Goal: Information Seeking & Learning: Learn about a topic

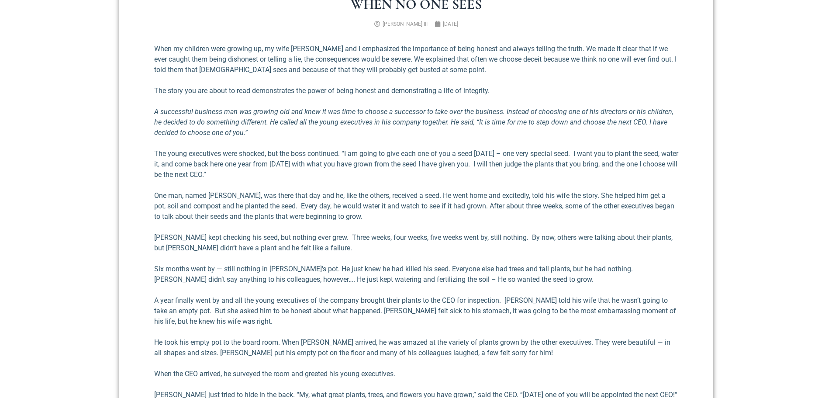
scroll to position [393, 0]
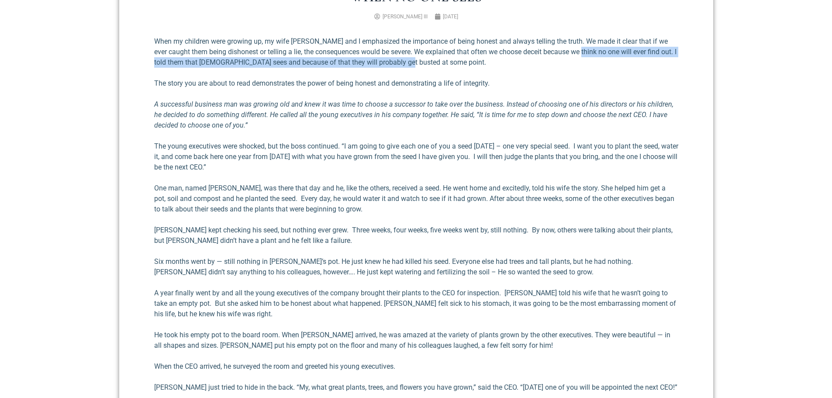
drag, startPoint x: 570, startPoint y: 57, endPoint x: 573, endPoint y: 52, distance: 5.7
click at [573, 52] on p "When my children were growing up, my wife [PERSON_NAME] and I emphasized the im…" at bounding box center [416, 51] width 524 height 31
click at [553, 64] on p "When my children were growing up, my wife [PERSON_NAME] and I emphasized the im…" at bounding box center [416, 51] width 524 height 31
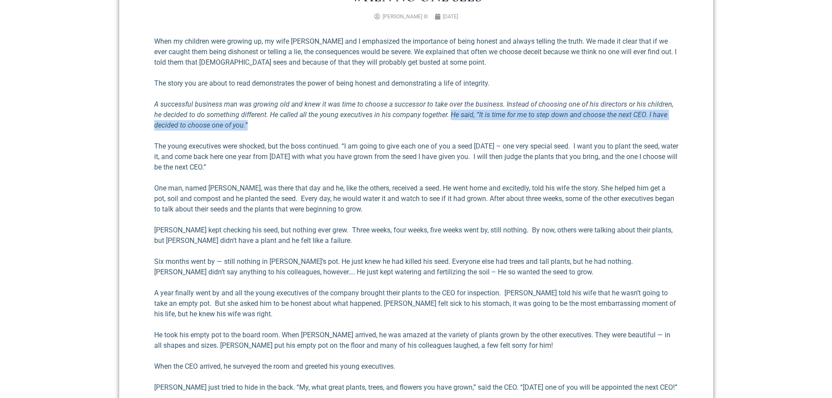
drag, startPoint x: 311, startPoint y: 126, endPoint x: 441, endPoint y: 114, distance: 130.2
click at [441, 114] on p "A successful business man was growing old and knew it was time to choose a succ…" at bounding box center [416, 114] width 524 height 31
click at [461, 126] on p "A successful business man was growing old and knew it was time to choose a succ…" at bounding box center [416, 114] width 524 height 31
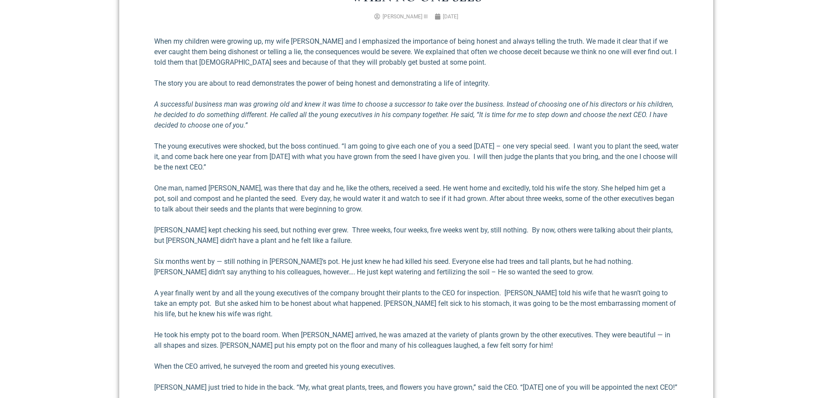
drag, startPoint x: 461, startPoint y: 126, endPoint x: 459, endPoint y: 121, distance: 6.3
click at [459, 121] on p "A successful business man was growing old and knew it was time to choose a succ…" at bounding box center [416, 114] width 524 height 31
click at [459, 120] on p "A successful business man was growing old and knew it was time to choose a succ…" at bounding box center [416, 114] width 524 height 31
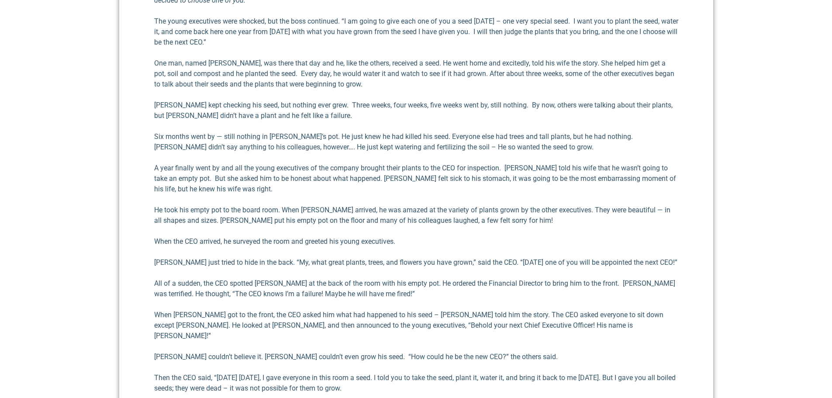
scroll to position [524, 0]
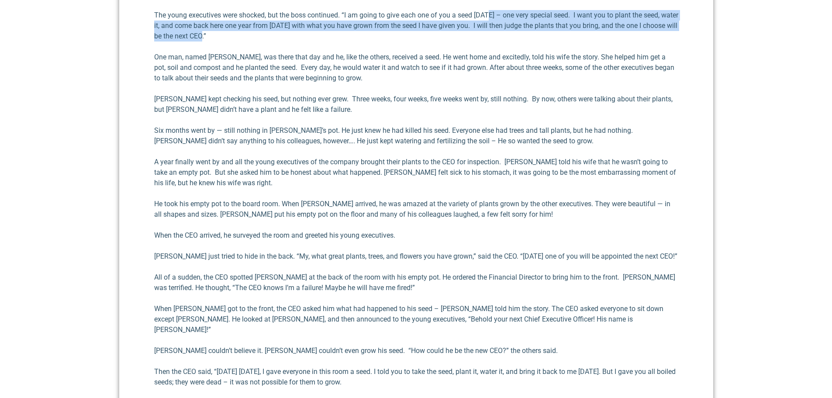
drag, startPoint x: 418, startPoint y: 38, endPoint x: 491, endPoint y: 20, distance: 76.1
click at [491, 20] on p "The young executives were shocked, but the boss continued. “I am going to give …" at bounding box center [416, 25] width 524 height 31
click at [520, 34] on p "The young executives were shocked, but the boss continued. “I am going to give …" at bounding box center [416, 25] width 524 height 31
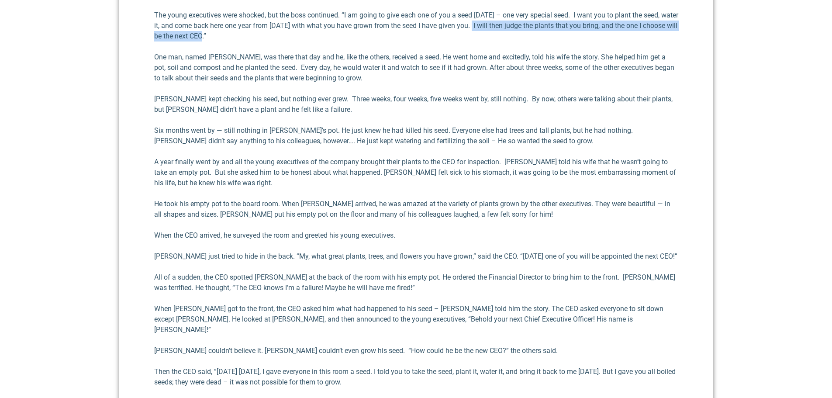
drag, startPoint x: 516, startPoint y: 37, endPoint x: 492, endPoint y: 24, distance: 27.3
click at [492, 24] on p "The young executives were shocked, but the boss continued. “I am going to give …" at bounding box center [416, 25] width 524 height 31
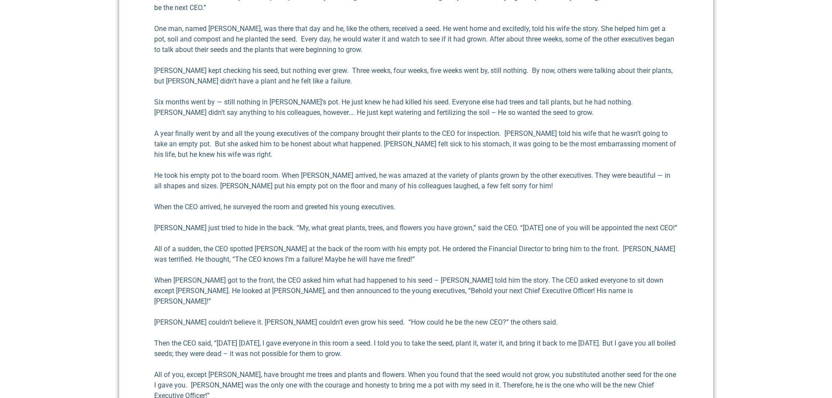
scroll to position [568, 0]
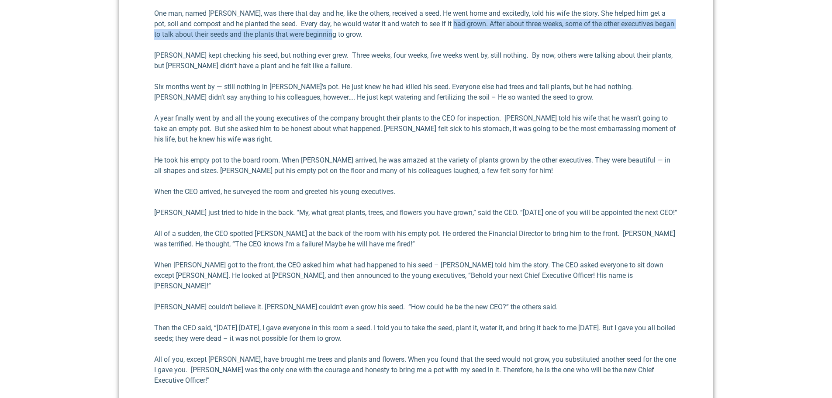
drag, startPoint x: 446, startPoint y: 32, endPoint x: 450, endPoint y: 25, distance: 8.6
click at [450, 25] on p "One man, named [PERSON_NAME], was there that day and he, like the others, recei…" at bounding box center [416, 23] width 524 height 31
click at [454, 35] on p "One man, named [PERSON_NAME], was there that day and he, like the others, recei…" at bounding box center [416, 23] width 524 height 31
drag, startPoint x: 454, startPoint y: 35, endPoint x: 455, endPoint y: 24, distance: 11.8
click at [455, 24] on p "One man, named [PERSON_NAME], was there that day and he, like the others, recei…" at bounding box center [416, 23] width 524 height 31
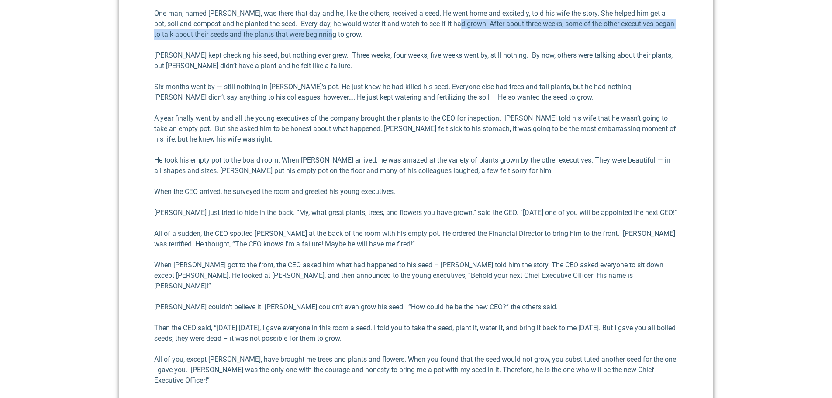
click at [453, 31] on p "One man, named [PERSON_NAME], was there that day and he, like the others, recei…" at bounding box center [416, 23] width 524 height 31
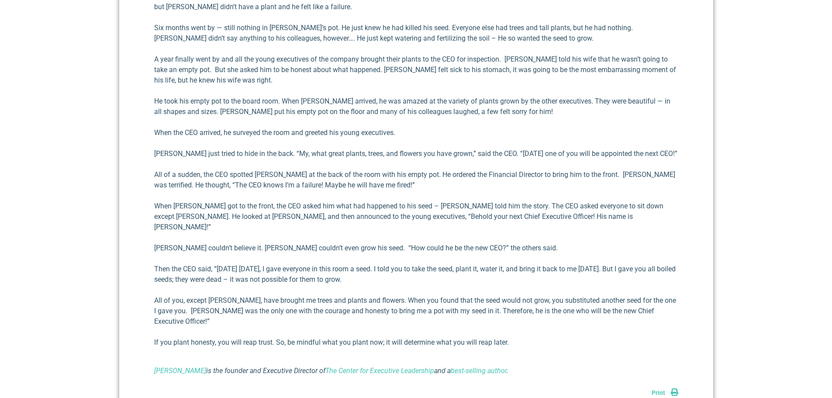
scroll to position [611, 0]
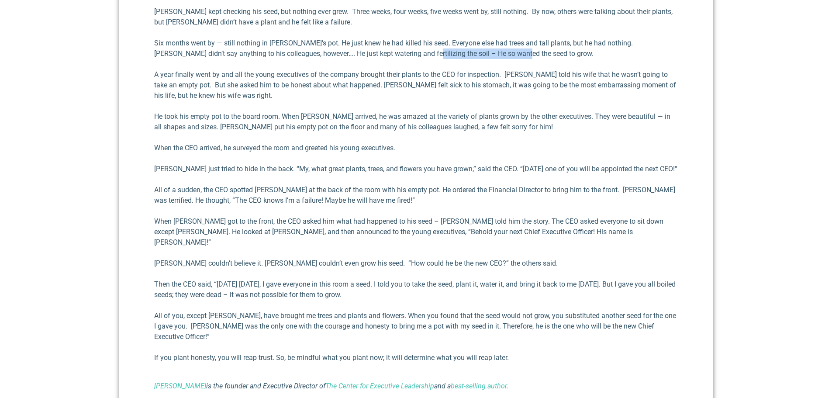
drag, startPoint x: 487, startPoint y: 51, endPoint x: 374, endPoint y: 54, distance: 113.6
click at [374, 54] on p "Six months went by — still nothing in [PERSON_NAME]’s pot. He just knew he had …" at bounding box center [416, 48] width 524 height 21
click at [353, 63] on div "When my children were growing up, my wife [PERSON_NAME] and I emphasized the im…" at bounding box center [416, 104] width 524 height 573
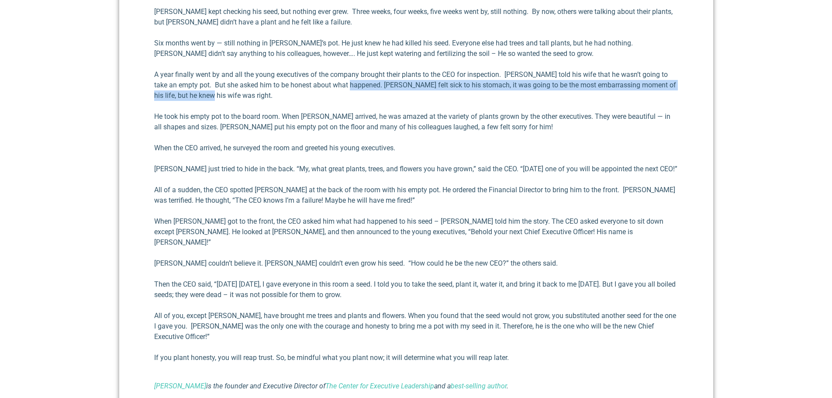
drag, startPoint x: 226, startPoint y: 99, endPoint x: 340, endPoint y: 80, distance: 115.5
click at [340, 80] on p "A year finally went by and all the young executives of the company brought thei…" at bounding box center [416, 84] width 524 height 31
click at [409, 90] on p "A year finally went by and all the young executives of the company brought thei…" at bounding box center [416, 84] width 524 height 31
drag, startPoint x: 410, startPoint y: 93, endPoint x: 391, endPoint y: 82, distance: 22.2
click at [391, 82] on p "A year finally went by and all the young executives of the company brought thei…" at bounding box center [416, 84] width 524 height 31
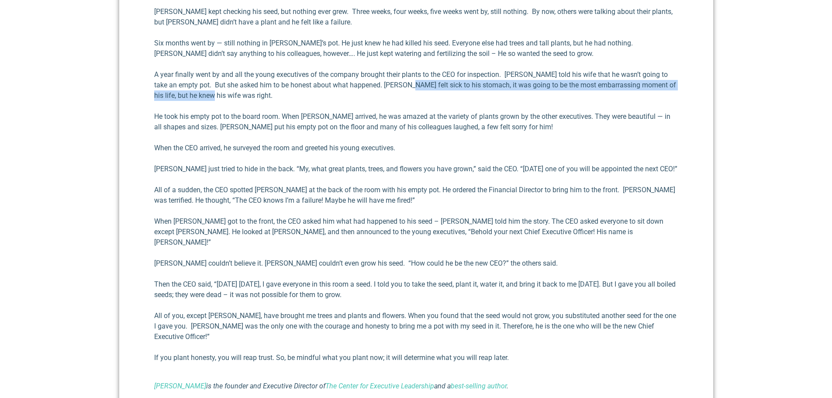
click at [391, 82] on p "A year finally went by and all the young executives of the company brought thei…" at bounding box center [416, 84] width 524 height 31
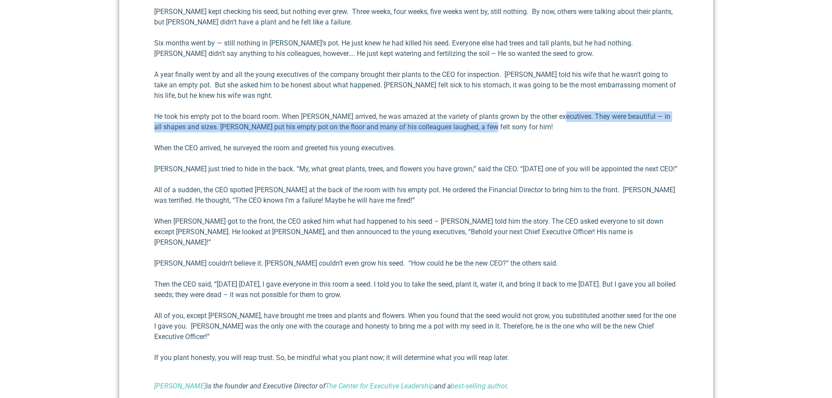
drag, startPoint x: 489, startPoint y: 124, endPoint x: 556, endPoint y: 119, distance: 67.4
click at [556, 119] on p "He took his empty pot to the board room. When [PERSON_NAME] arrived, he was ama…" at bounding box center [416, 121] width 524 height 21
click at [569, 126] on p "He took his empty pot to the board room. When [PERSON_NAME] arrived, he was ama…" at bounding box center [416, 121] width 524 height 21
drag, startPoint x: 569, startPoint y: 126, endPoint x: 569, endPoint y: 116, distance: 10.0
click at [569, 116] on p "He took his empty pot to the board room. When [PERSON_NAME] arrived, he was ama…" at bounding box center [416, 121] width 524 height 21
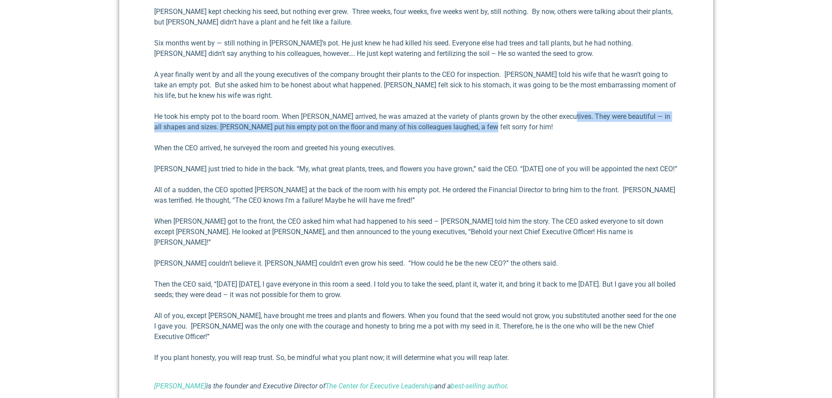
click at [569, 116] on p "He took his empty pot to the board room. When [PERSON_NAME] arrived, he was ama…" at bounding box center [416, 121] width 524 height 21
drag, startPoint x: 561, startPoint y: 128, endPoint x: 560, endPoint y: 113, distance: 14.9
click at [560, 113] on p "He took his empty pot to the board room. When [PERSON_NAME] arrived, he was ama…" at bounding box center [416, 121] width 524 height 21
click at [560, 112] on p "He took his empty pot to the board room. When [PERSON_NAME] arrived, he was ama…" at bounding box center [416, 121] width 524 height 21
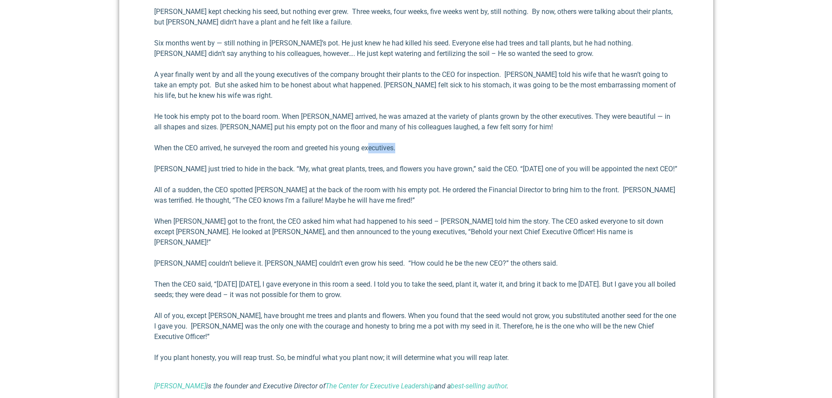
drag, startPoint x: 411, startPoint y: 145, endPoint x: 370, endPoint y: 137, distance: 42.0
click at [370, 137] on div "When my children were growing up, my wife [PERSON_NAME] and I emphasized the im…" at bounding box center [416, 104] width 524 height 573
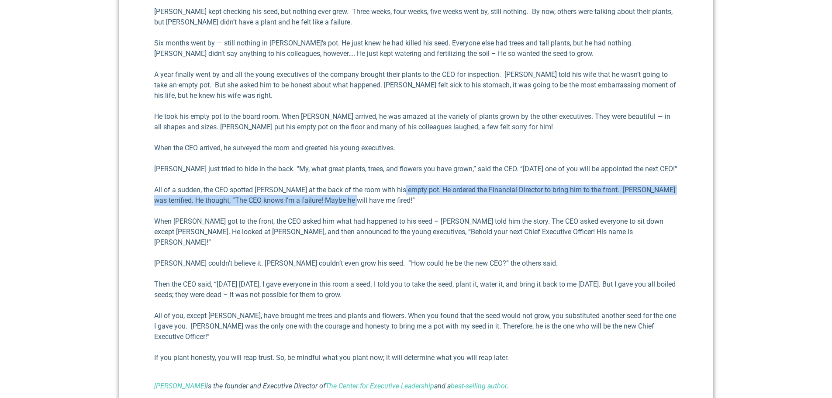
drag, startPoint x: 347, startPoint y: 201, endPoint x: 399, endPoint y: 190, distance: 53.1
click at [399, 190] on p "All of a sudden, the CEO spotted [PERSON_NAME] at the back of the room with his…" at bounding box center [416, 195] width 524 height 21
click at [405, 201] on p "All of a sudden, the CEO spotted [PERSON_NAME] at the back of the room with his…" at bounding box center [416, 195] width 524 height 21
drag, startPoint x: 405, startPoint y: 201, endPoint x: 407, endPoint y: 187, distance: 14.5
click at [407, 187] on p "All of a sudden, the CEO spotted [PERSON_NAME] at the back of the room with his…" at bounding box center [416, 195] width 524 height 21
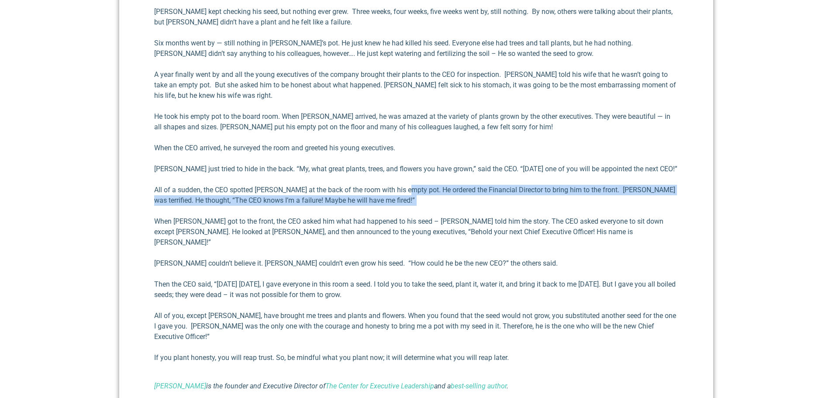
click at [407, 187] on p "All of a sudden, the CEO spotted [PERSON_NAME] at the back of the room with his…" at bounding box center [416, 195] width 524 height 21
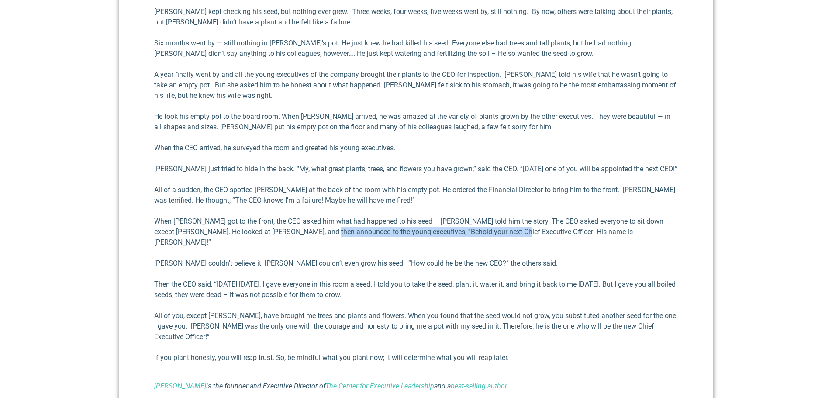
drag, startPoint x: 509, startPoint y: 235, endPoint x: 296, endPoint y: 231, distance: 213.2
click at [296, 231] on p "When [PERSON_NAME] got to the front, the CEO asked him what had happened to his…" at bounding box center [416, 231] width 524 height 31
click at [541, 241] on div "When my children were growing up, my wife [PERSON_NAME] and I emphasized the im…" at bounding box center [416, 104] width 524 height 573
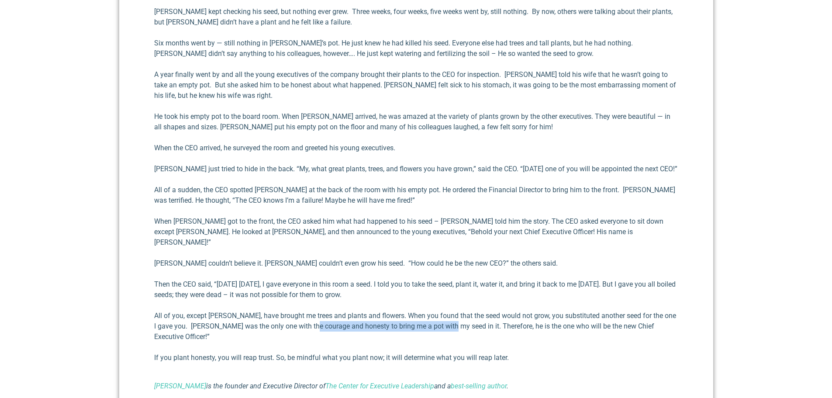
drag, startPoint x: 310, startPoint y: 316, endPoint x: 439, endPoint y: 311, distance: 129.4
click at [439, 311] on p "All of you, except [PERSON_NAME], have brought me trees and plants and flowers.…" at bounding box center [416, 326] width 524 height 31
click at [429, 315] on p "All of you, except [PERSON_NAME], have brought me trees and plants and flowers.…" at bounding box center [416, 326] width 524 height 31
drag, startPoint x: 425, startPoint y: 315, endPoint x: 562, endPoint y: 312, distance: 137.2
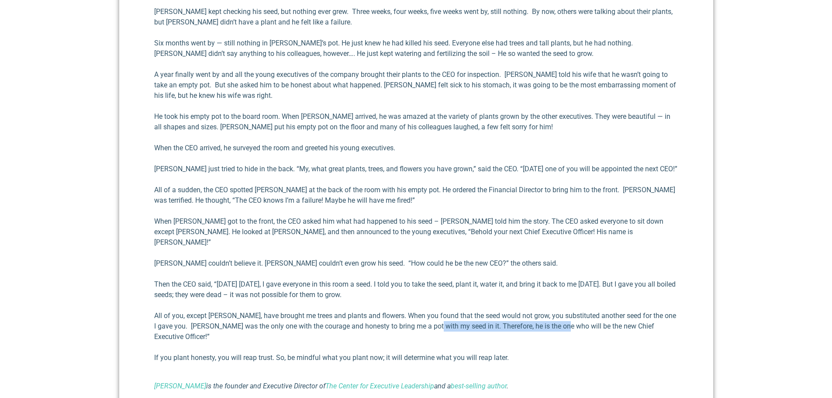
click at [559, 312] on p "All of you, except [PERSON_NAME], have brought me trees and plants and flowers.…" at bounding box center [416, 326] width 524 height 31
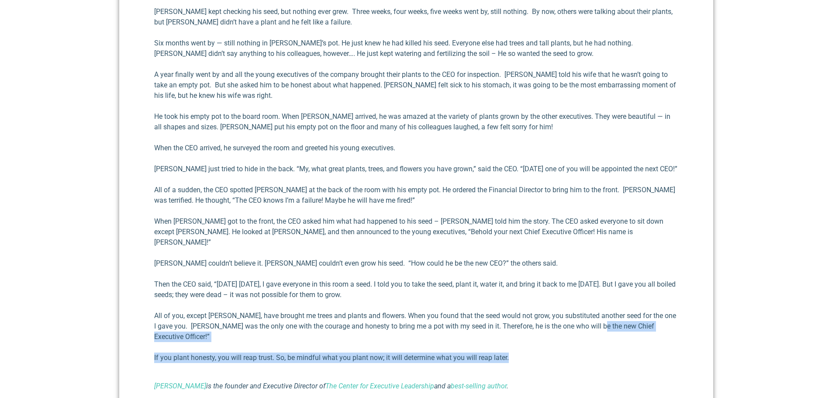
drag, startPoint x: 605, startPoint y: 312, endPoint x: 651, endPoint y: 321, distance: 46.7
click at [651, 321] on div "When my children were growing up, my wife [PERSON_NAME] and I emphasized the im…" at bounding box center [416, 104] width 524 height 573
click at [649, 322] on div "When my children were growing up, my wife [PERSON_NAME] and I emphasized the im…" at bounding box center [416, 104] width 524 height 573
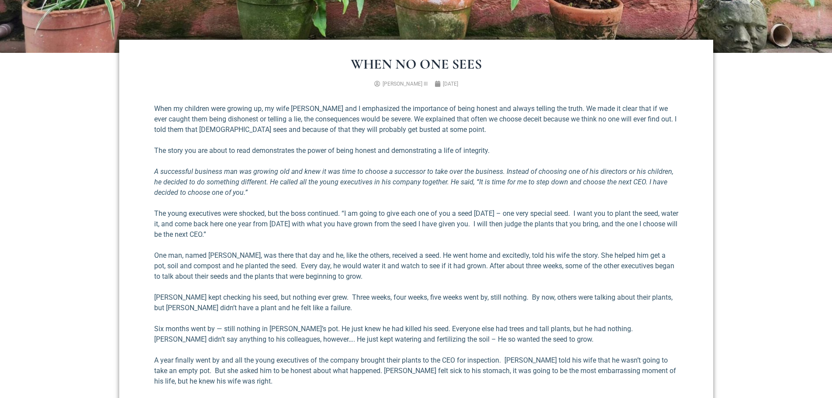
scroll to position [480, 0]
